Goal: Task Accomplishment & Management: Manage account settings

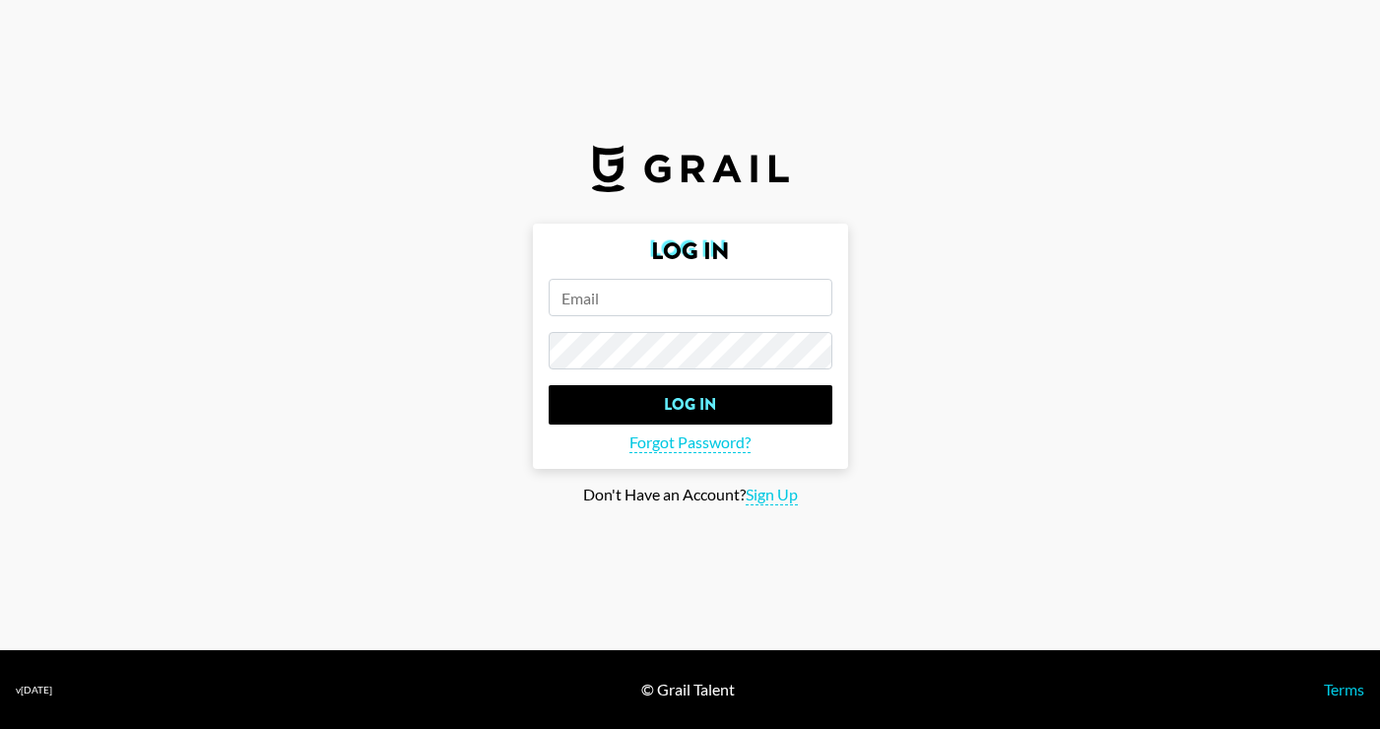
click at [573, 319] on form "Log In Log In Forgot Password?" at bounding box center [690, 346] width 315 height 245
click at [573, 298] on input "email" at bounding box center [691, 297] width 284 height 37
click at [702, 297] on input "email" at bounding box center [691, 297] width 284 height 37
paste input "[PERSON_NAME][EMAIL_ADDRESS][PERSON_NAME][DOMAIN_NAME]"
type input "[PERSON_NAME][EMAIL_ADDRESS][PERSON_NAME][DOMAIN_NAME]"
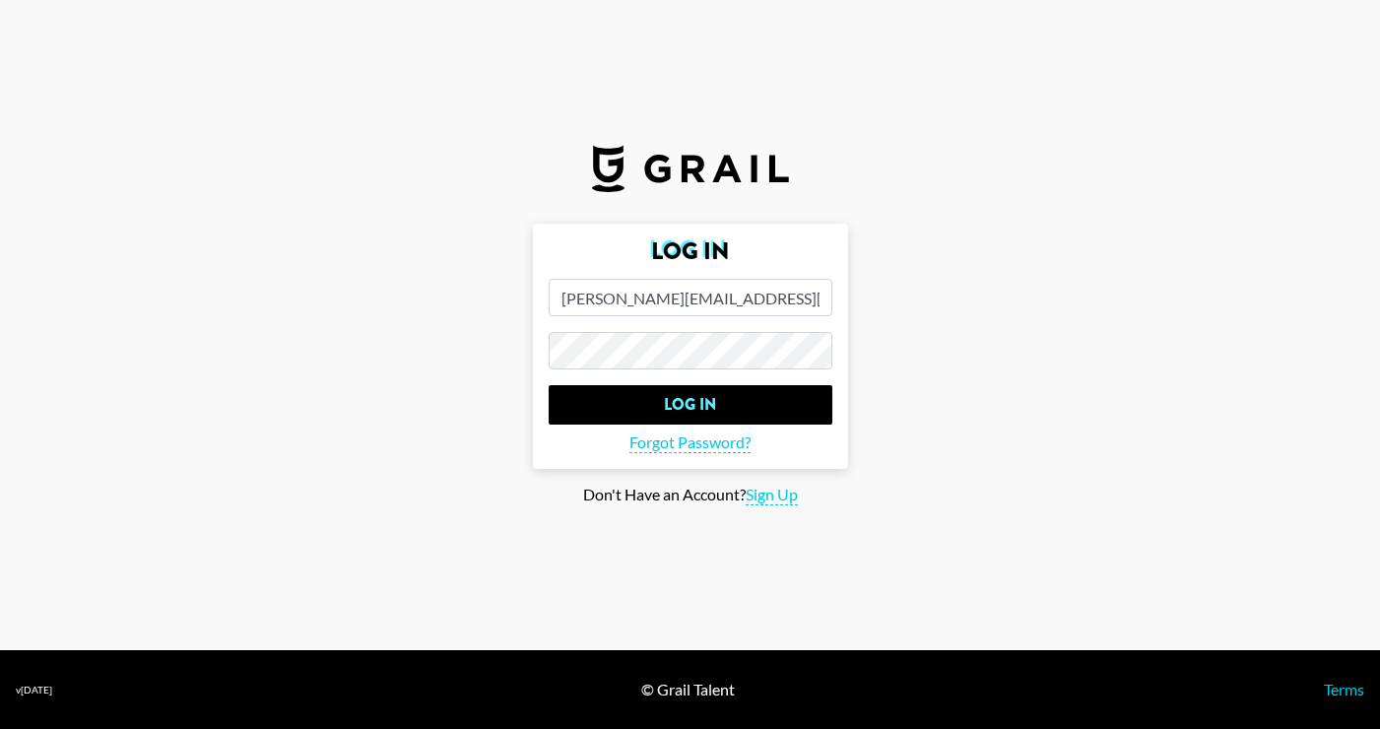
click at [549, 385] on input "Log In" at bounding box center [691, 404] width 284 height 39
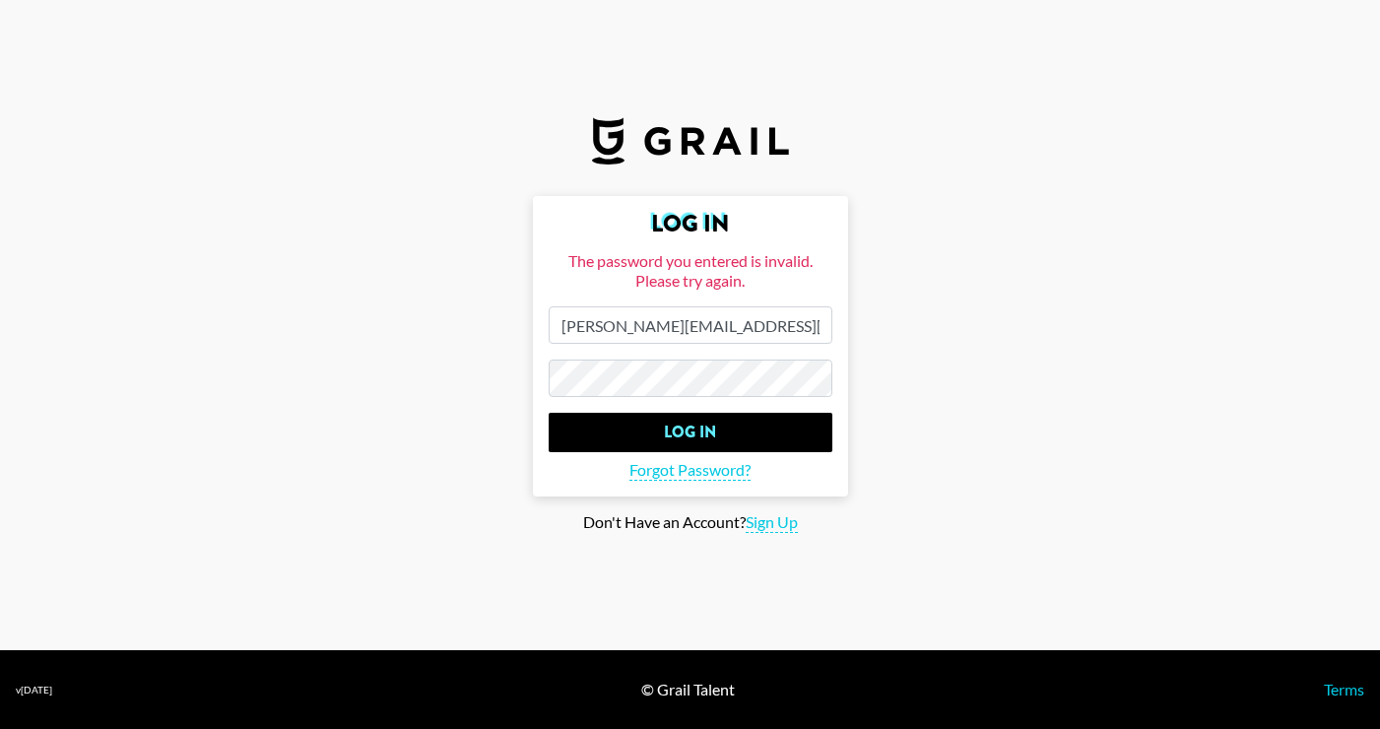
click at [438, 368] on main "Log In The password you entered is invalid. Please try again. danielle.tancredi…" at bounding box center [690, 364] width 1349 height 337
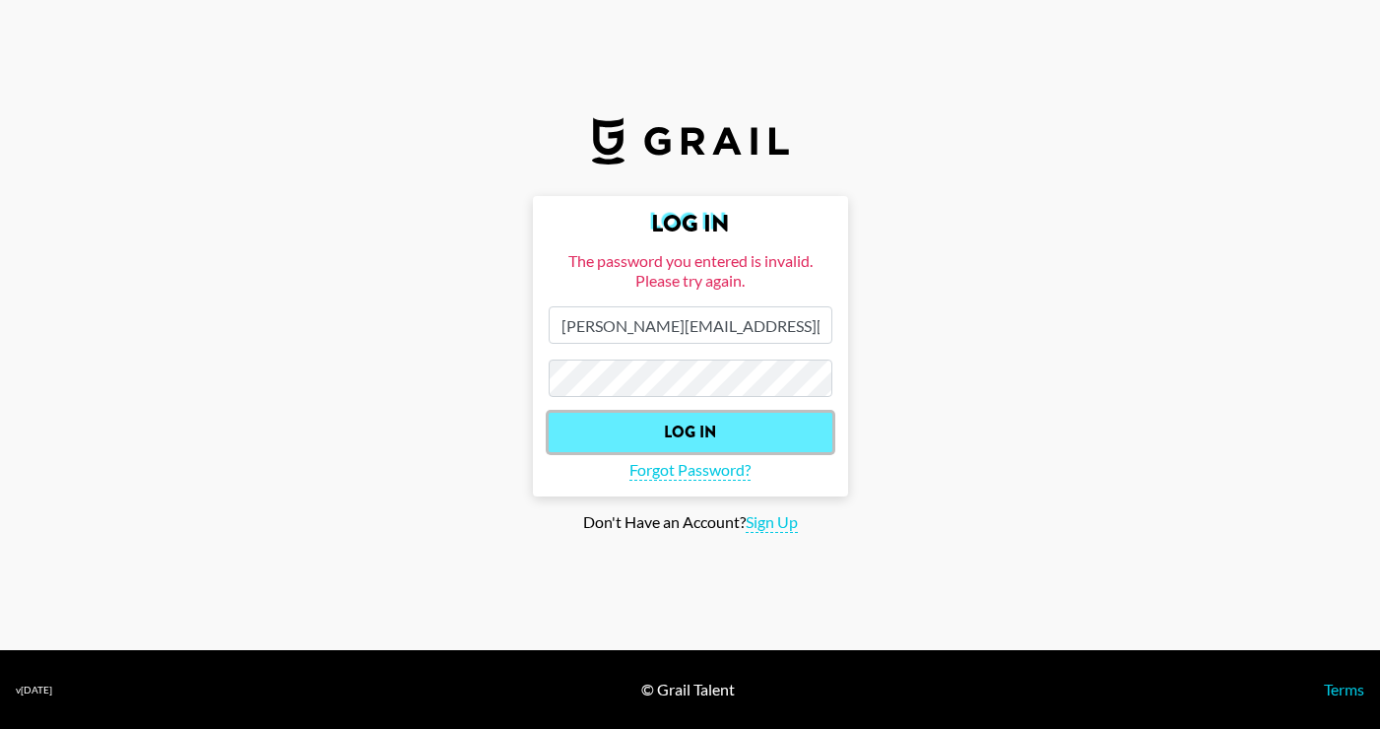
click at [585, 443] on input "Log In" at bounding box center [691, 432] width 284 height 39
click at [645, 442] on input "Log In" at bounding box center [691, 432] width 284 height 39
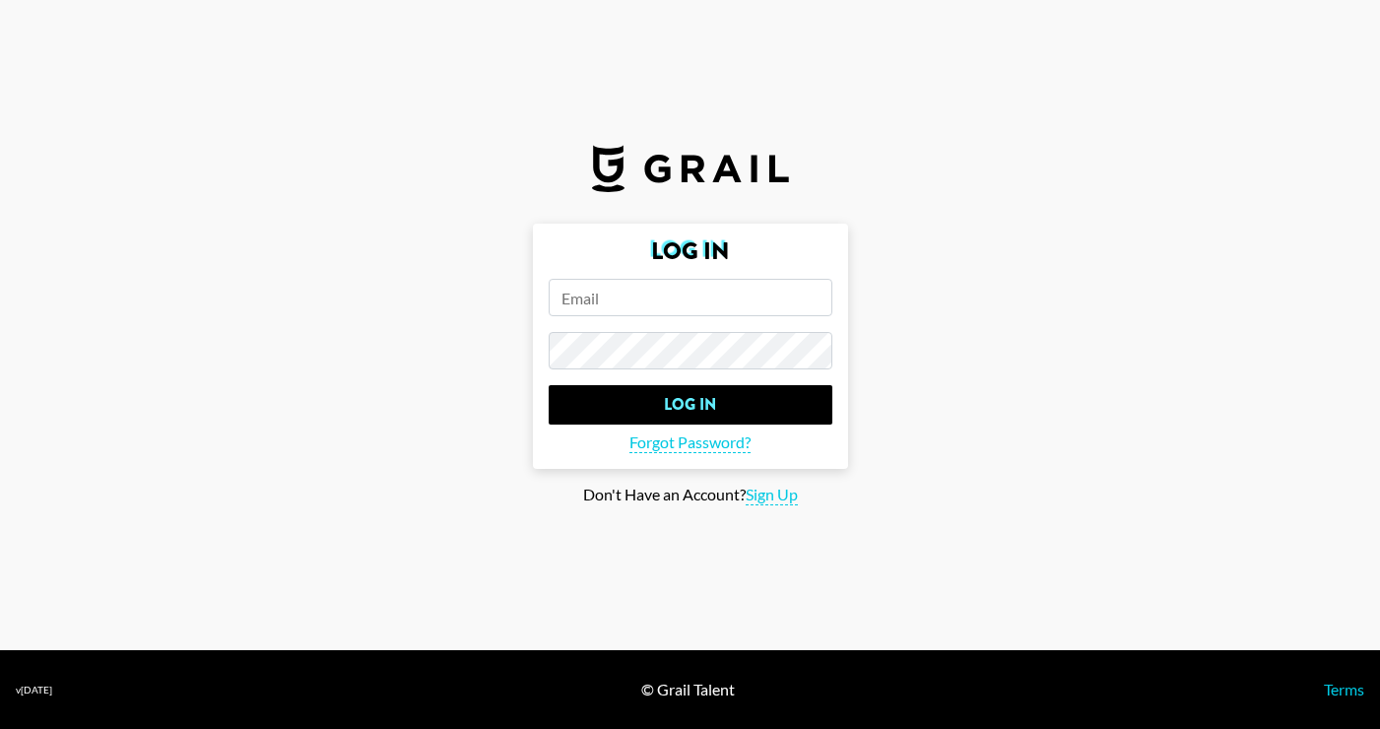
click at [709, 320] on form "Log In Log In Forgot Password?" at bounding box center [690, 346] width 315 height 245
click at [706, 310] on input "email" at bounding box center [691, 297] width 284 height 37
click at [779, 282] on input "email" at bounding box center [691, 297] width 284 height 37
paste input "Best, (Your Name) Influencer Talent Manager Website | Instagram (your number) R…"
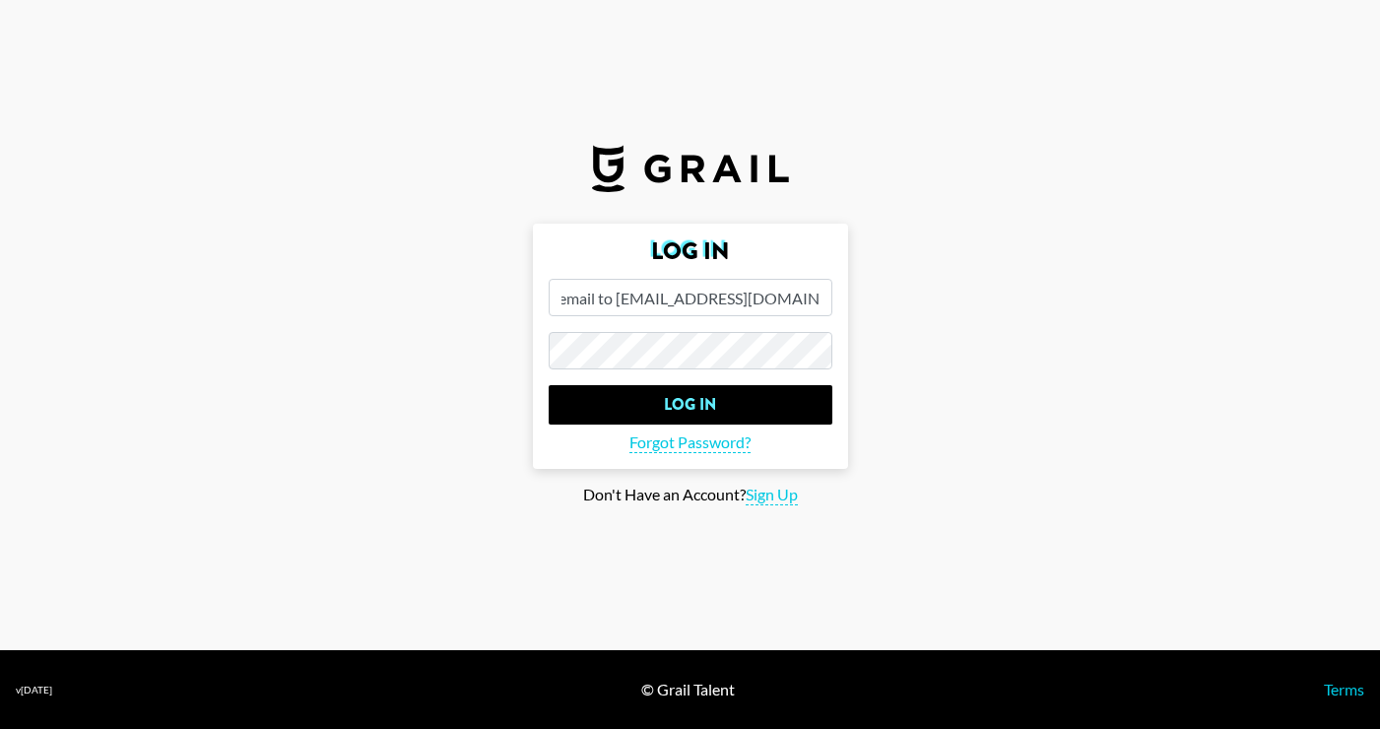
type input "Best, (Your Name) Influencer Talent Manager Website | Instagram (your number) R…"
drag, startPoint x: 557, startPoint y: 298, endPoint x: 1405, endPoint y: 603, distance: 901.6
click at [1379, 603] on html "Log In Best, (Your Name) Influencer Talent Manager Website | Instagram (your nu…" at bounding box center [690, 364] width 1380 height 729
paste input "[PERSON_NAME][EMAIL_ADDRESS][PERSON_NAME][DOMAIN_NAME]"
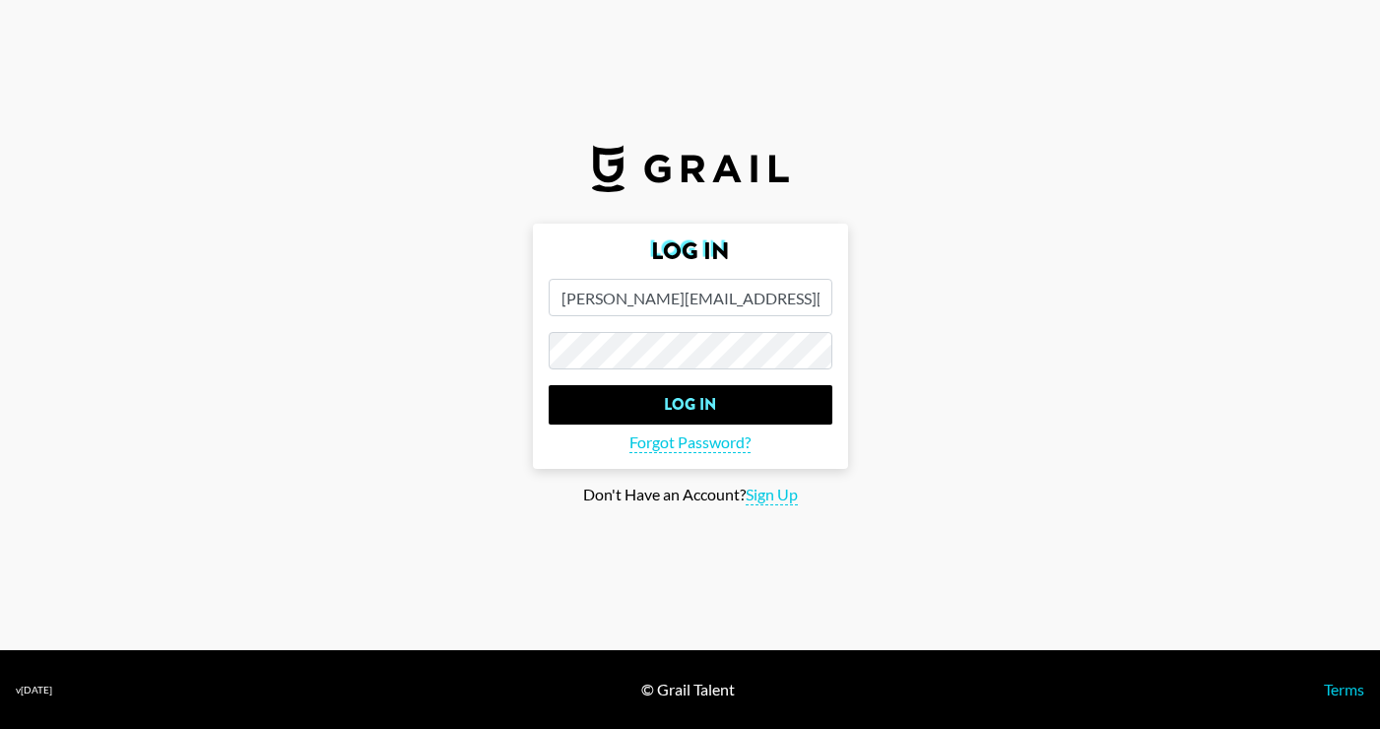
type input "[PERSON_NAME][EMAIL_ADDRESS][PERSON_NAME][DOMAIN_NAME]"
click at [549, 385] on input "Log In" at bounding box center [691, 404] width 284 height 39
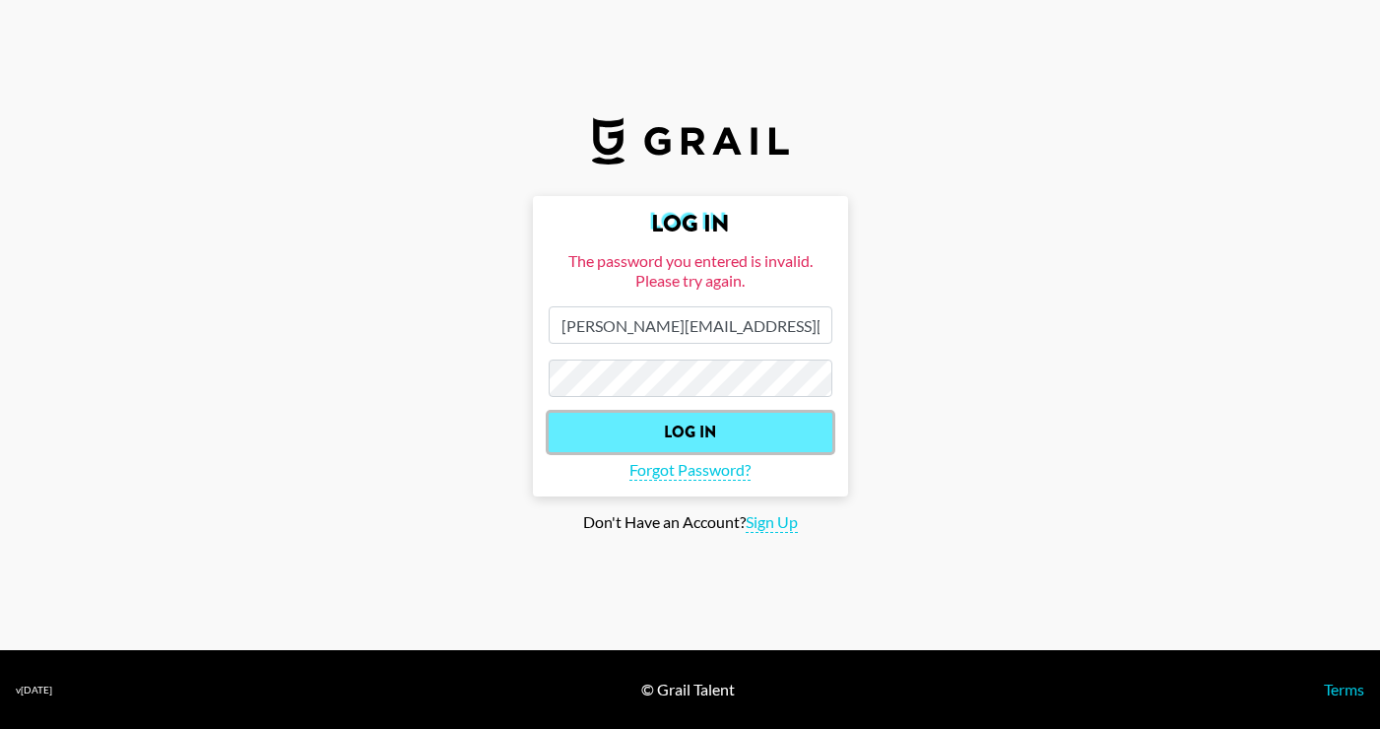
click at [749, 441] on input "Log In" at bounding box center [691, 432] width 284 height 39
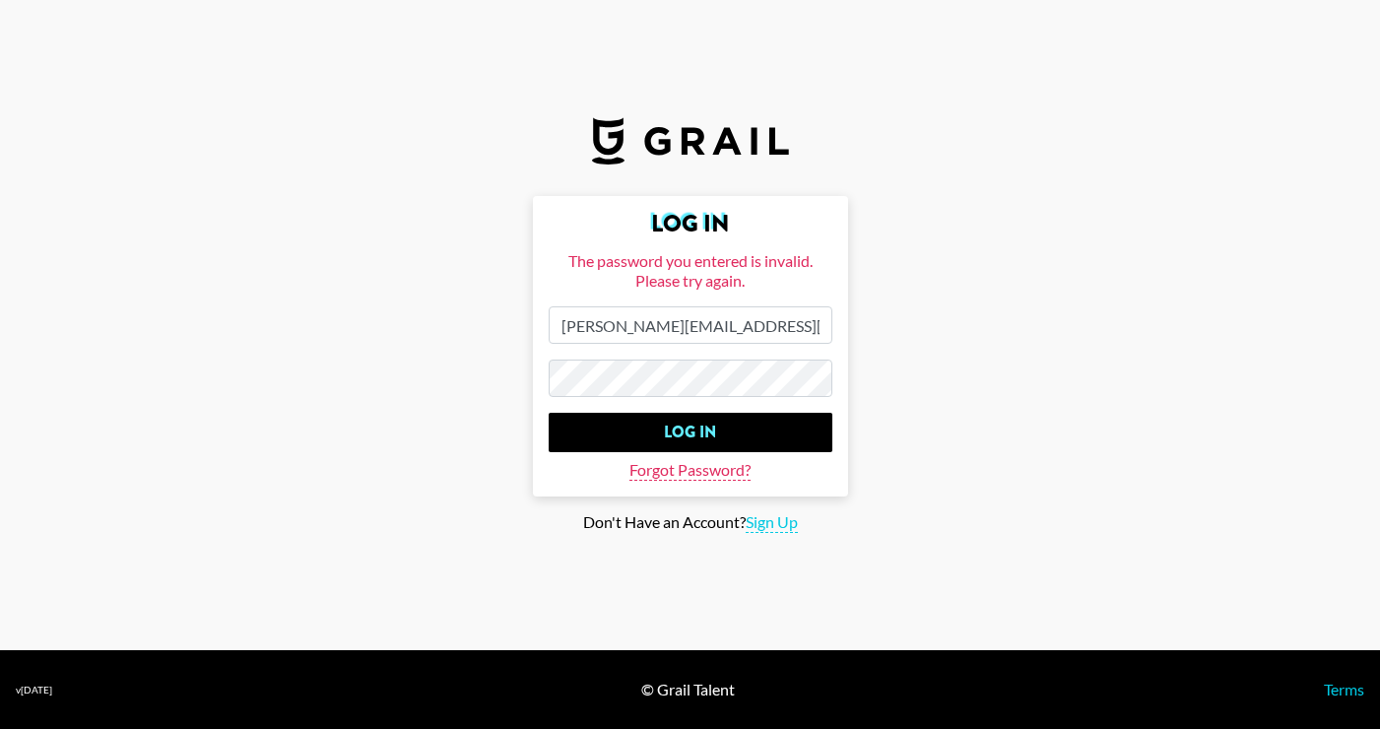
click at [722, 471] on span "Forgot Password?" at bounding box center [690, 470] width 121 height 21
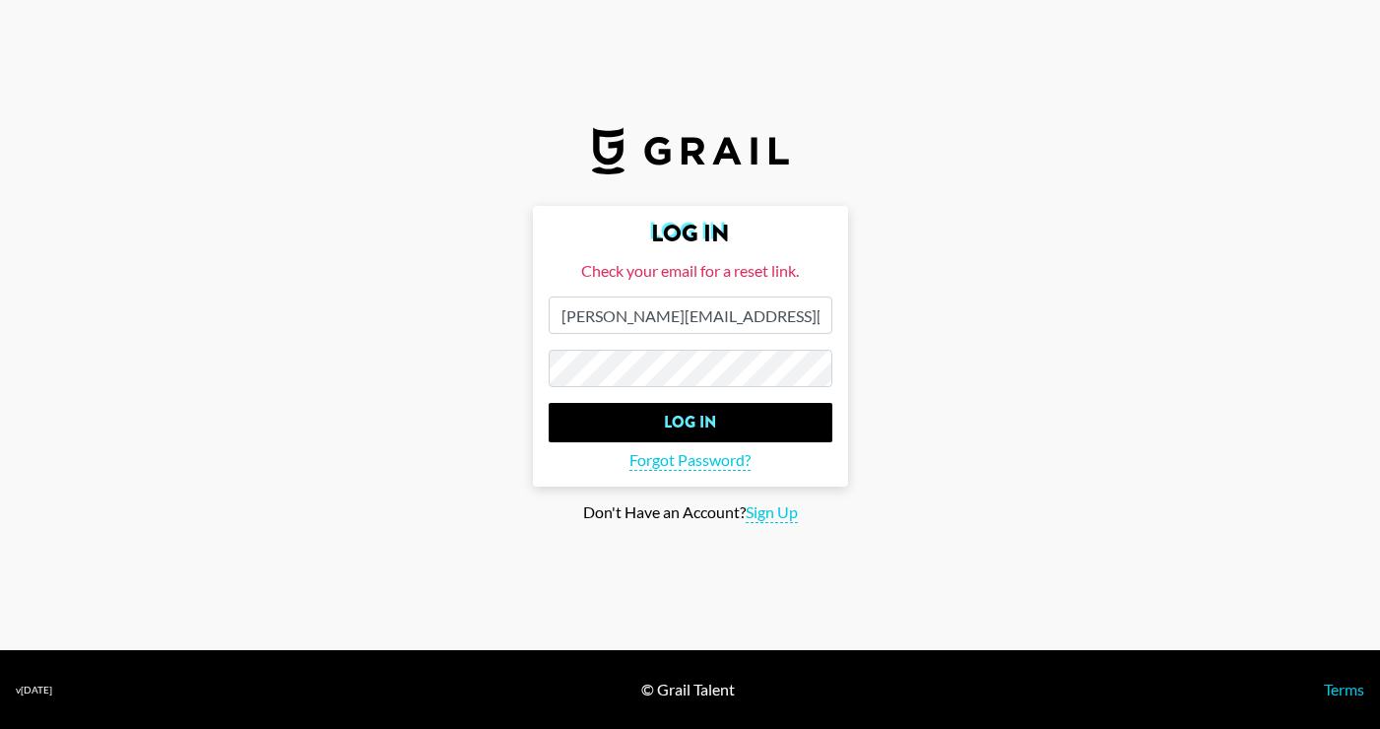
click at [448, 345] on main "Log In Check your email for a reset link. [PERSON_NAME][EMAIL_ADDRESS][PERSON_N…" at bounding box center [690, 364] width 1349 height 317
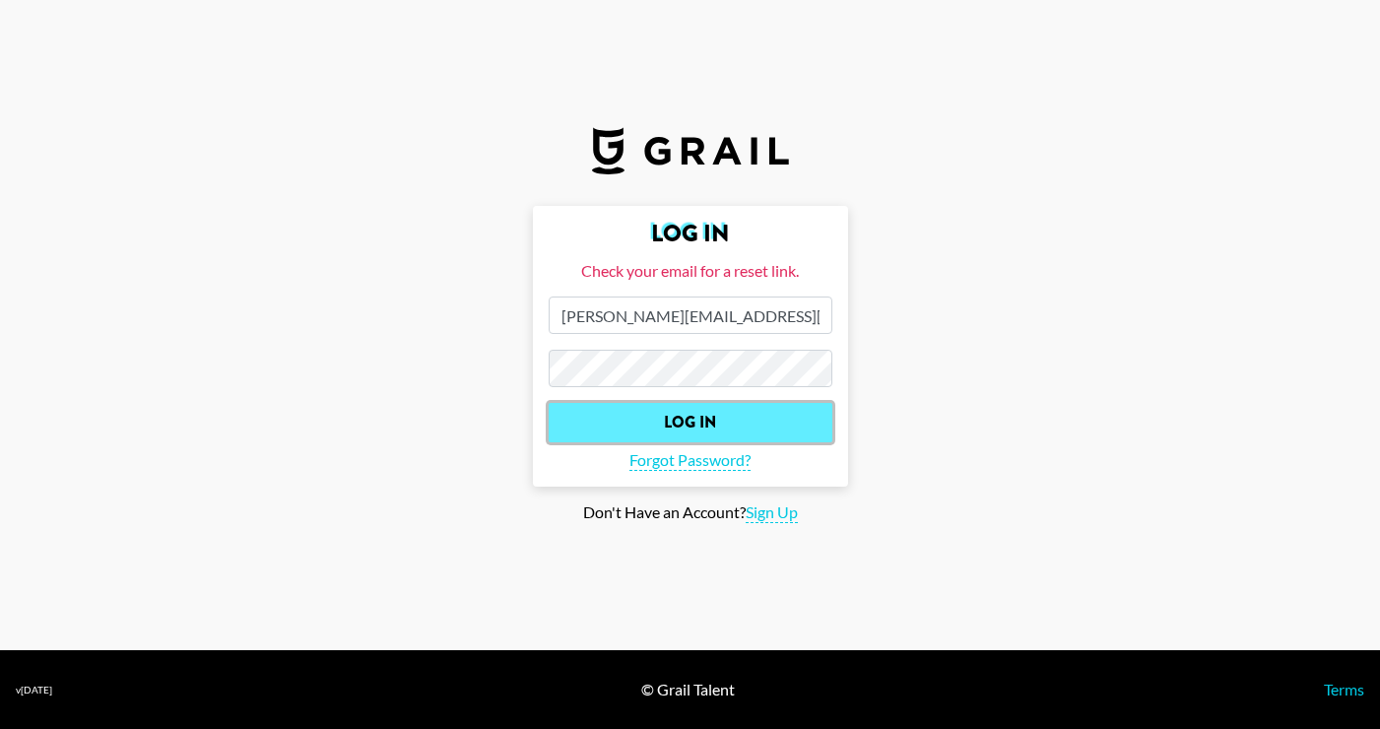
click at [579, 414] on input "Log In" at bounding box center [691, 422] width 284 height 39
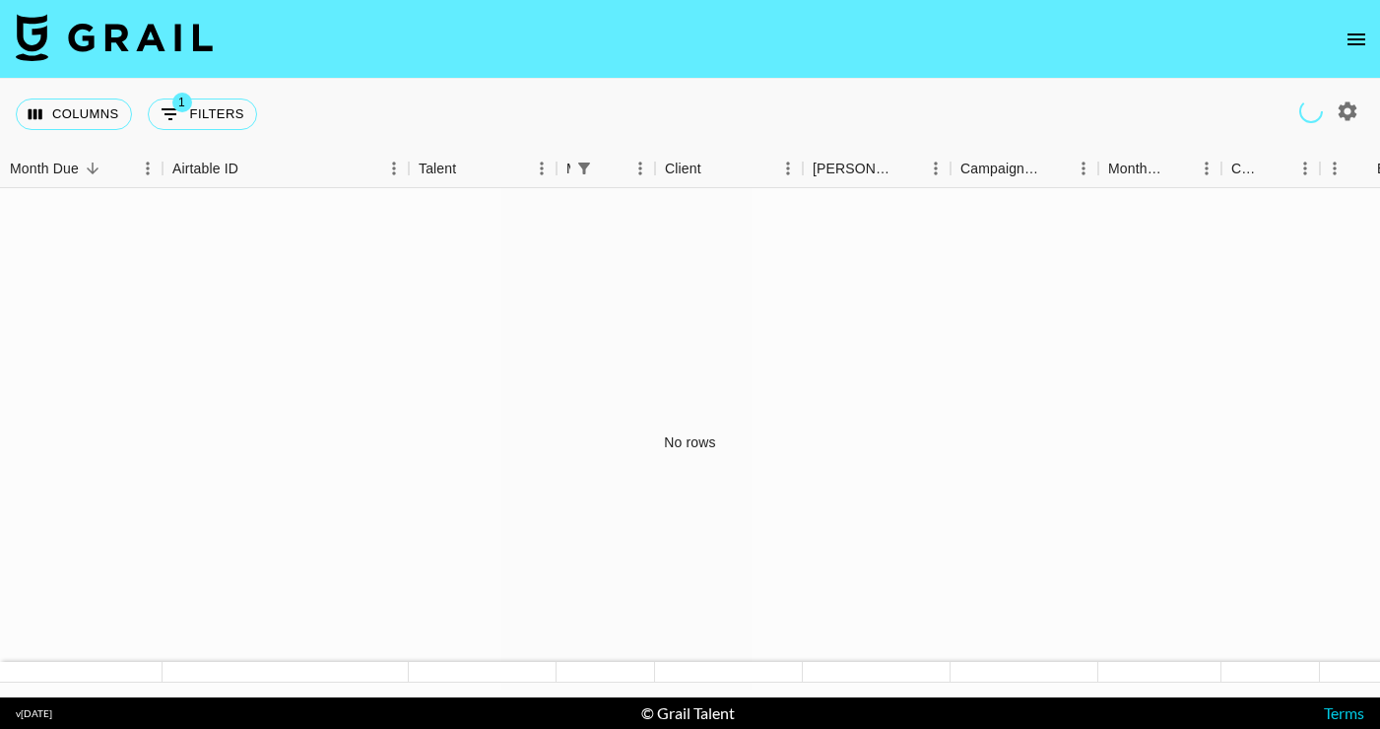
click at [169, 163] on div "Month Due" at bounding box center [163, 169] width 24 height 38
click at [191, 173] on div "Airtable ID" at bounding box center [205, 169] width 66 height 38
click at [413, 181] on div "Airtable ID" at bounding box center [409, 169] width 24 height 38
click at [546, 178] on div "Talent" at bounding box center [484, 169] width 148 height 38
click at [668, 170] on div "Manager" at bounding box center [658, 169] width 24 height 38
